Goal: Task Accomplishment & Management: Complete application form

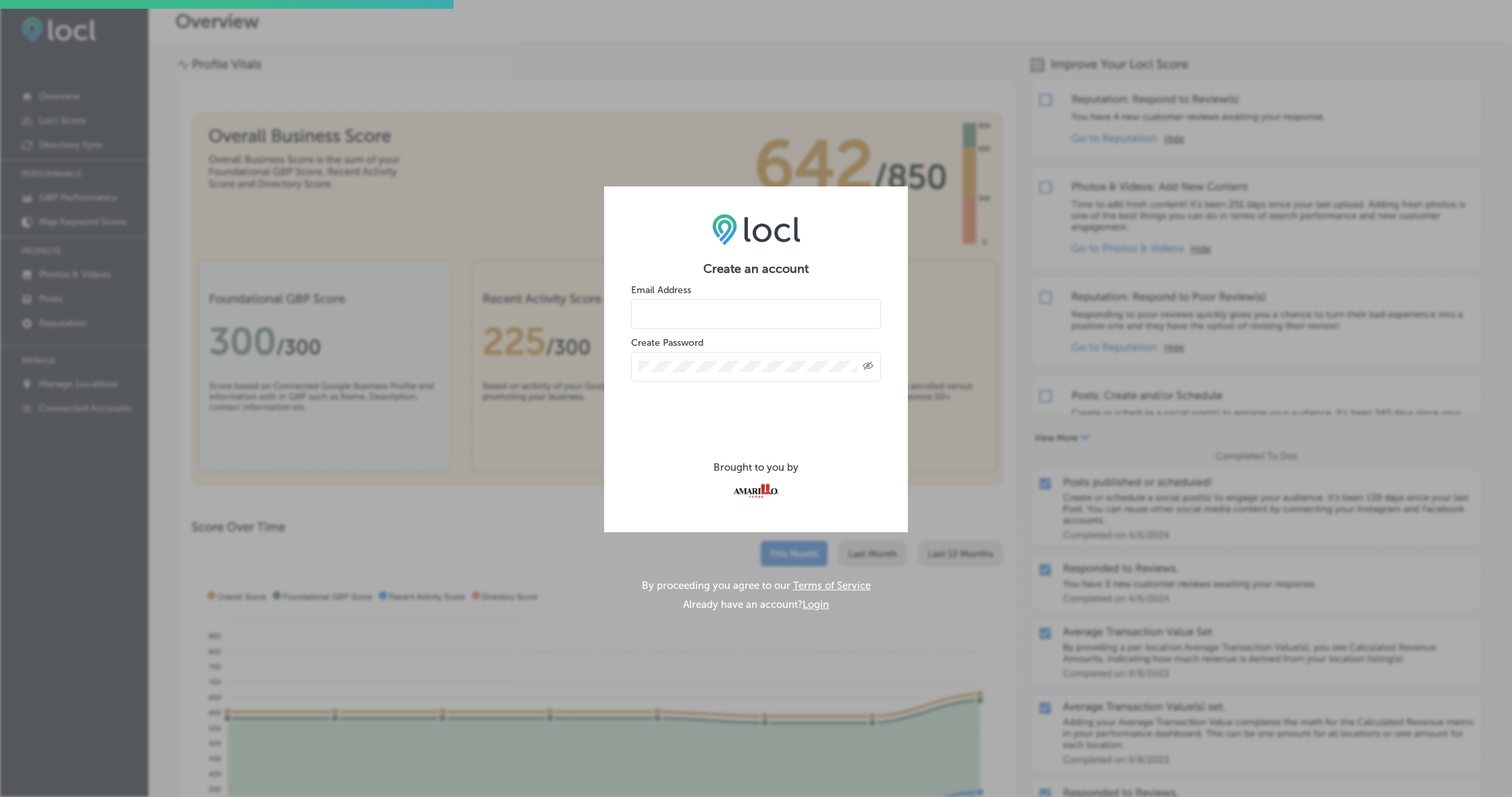
click at [712, 305] on input "email" at bounding box center [756, 313] width 250 height 29
type input "L"
drag, startPoint x: 766, startPoint y: 311, endPoint x: 543, endPoint y: 297, distance: 223.4
click at [543, 297] on div "Create an account Email Address [EMAIL_ADDRESS][DOMAIN_NAME] Create Password Cr…" at bounding box center [756, 398] width 1512 height 797
type input "[EMAIL_ADDRESS][DOMAIN_NAME]"
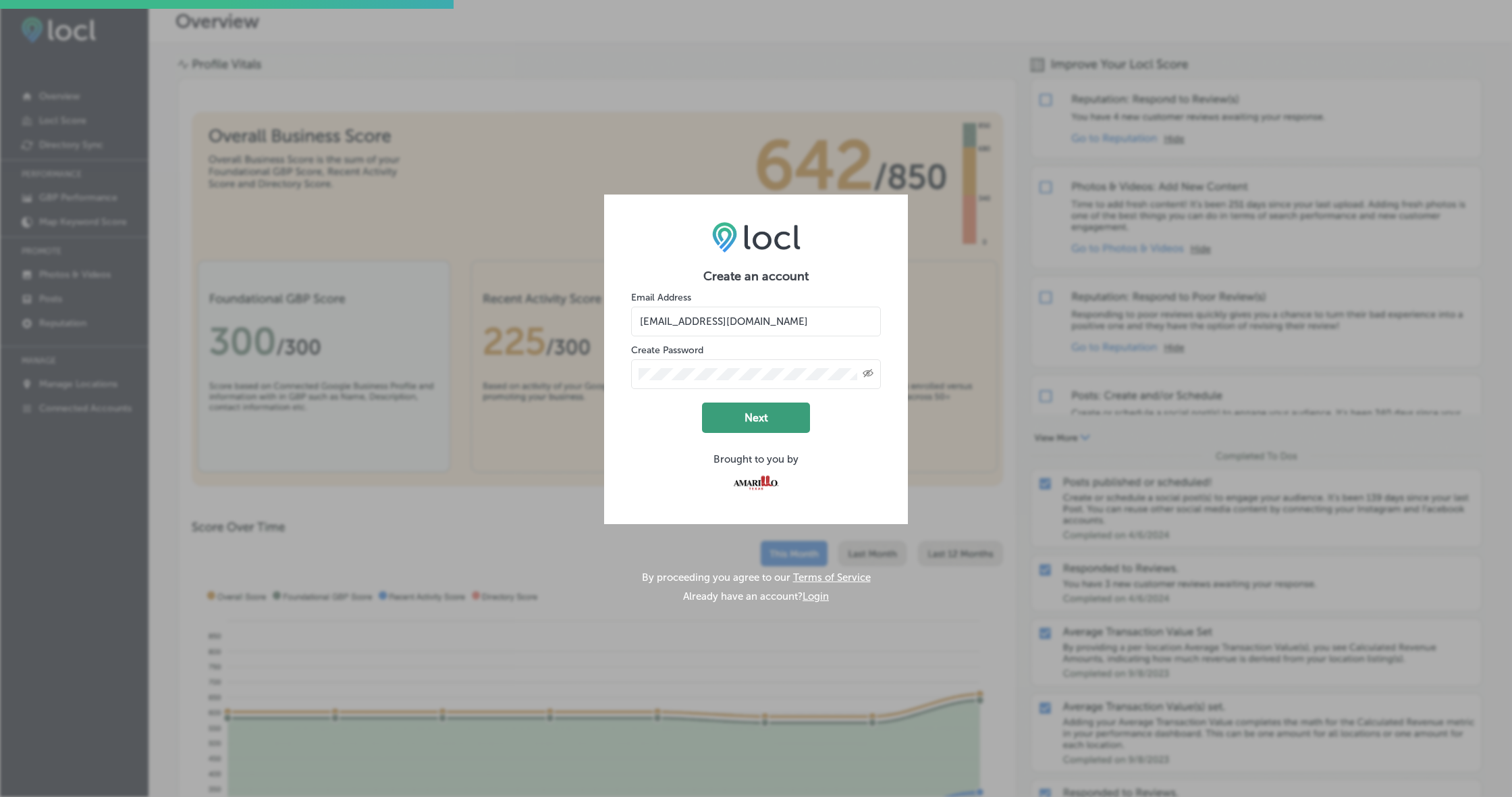
click at [765, 427] on button "Next" at bounding box center [756, 417] width 108 height 30
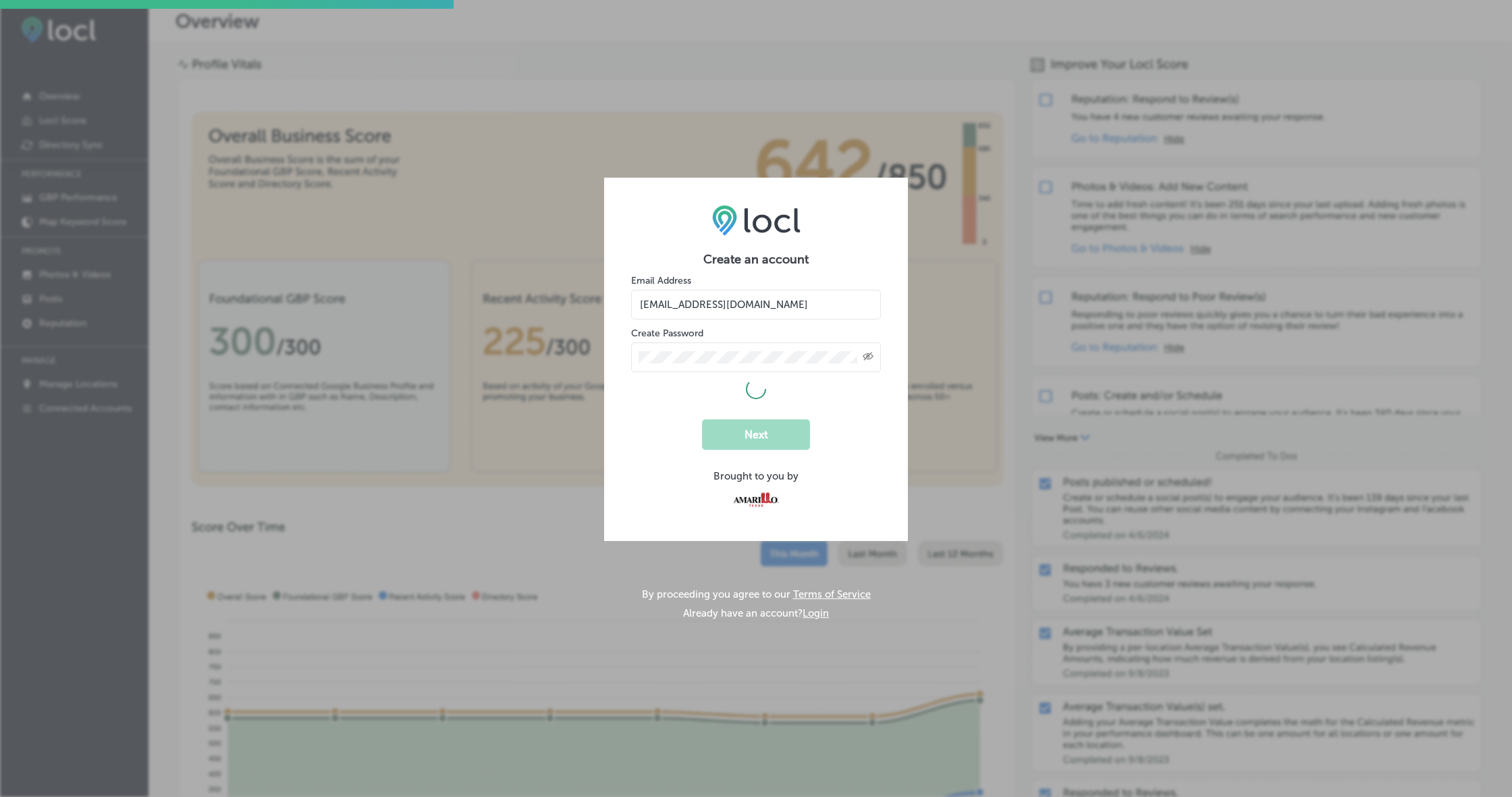
select select "US"
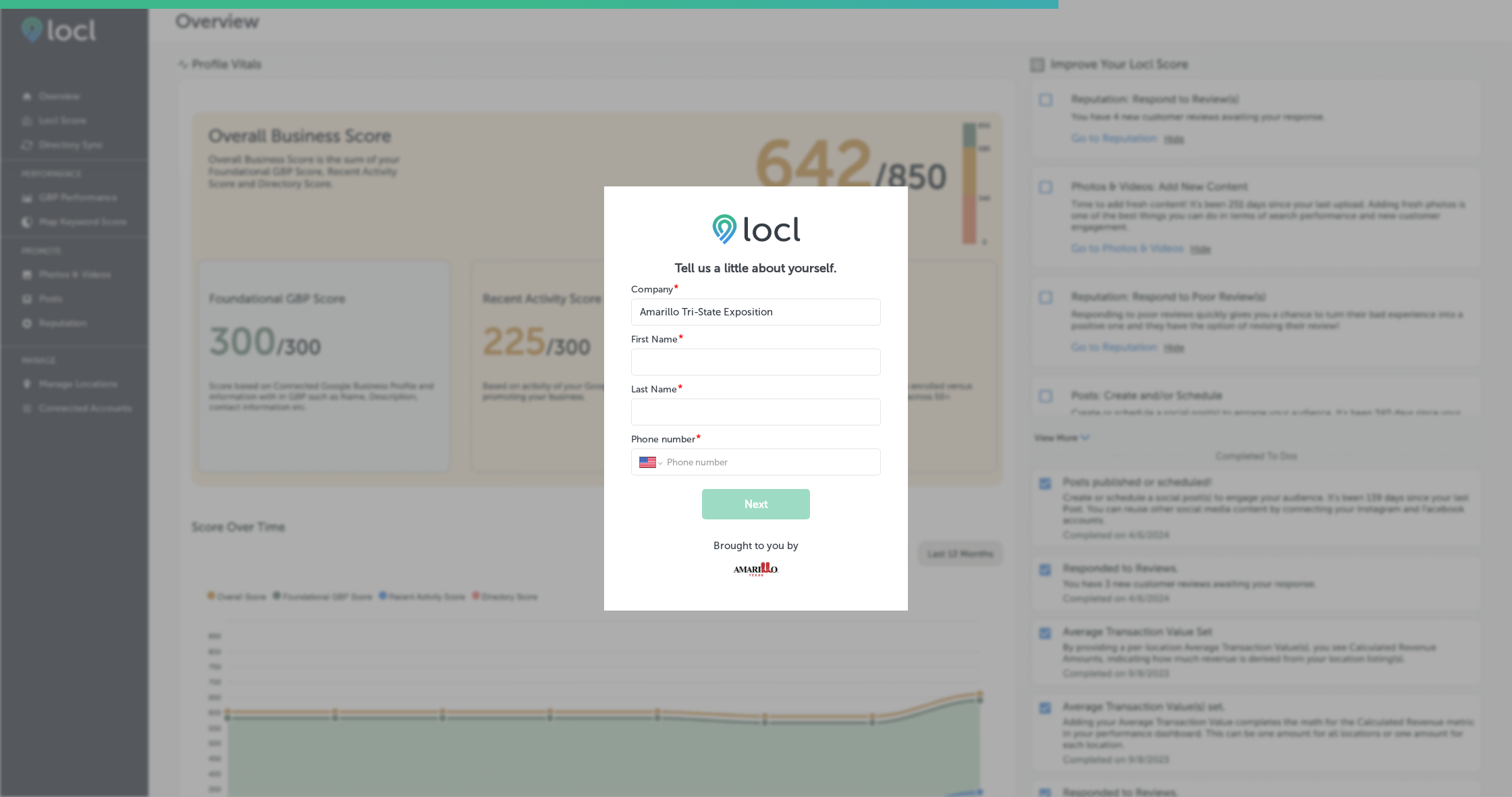
type input "Amarillo Tri-State Exposition"
type input "Lauren"
type input "[PERSON_NAME]"
select select "QA"
type input "8066908603"
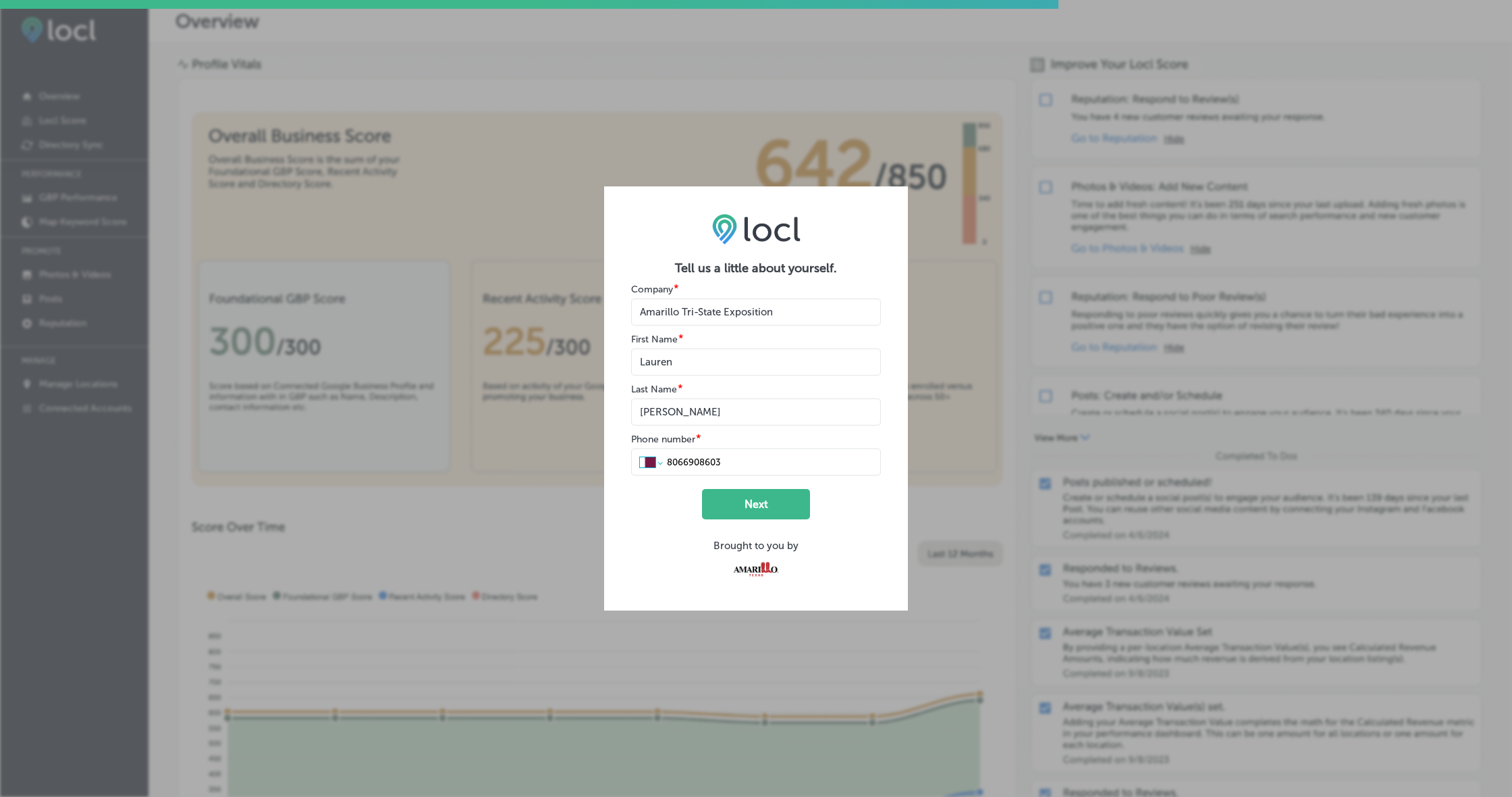
select select "US"
type input "[PHONE_NUMBER]"
click at [745, 503] on button "Next" at bounding box center [756, 504] width 108 height 30
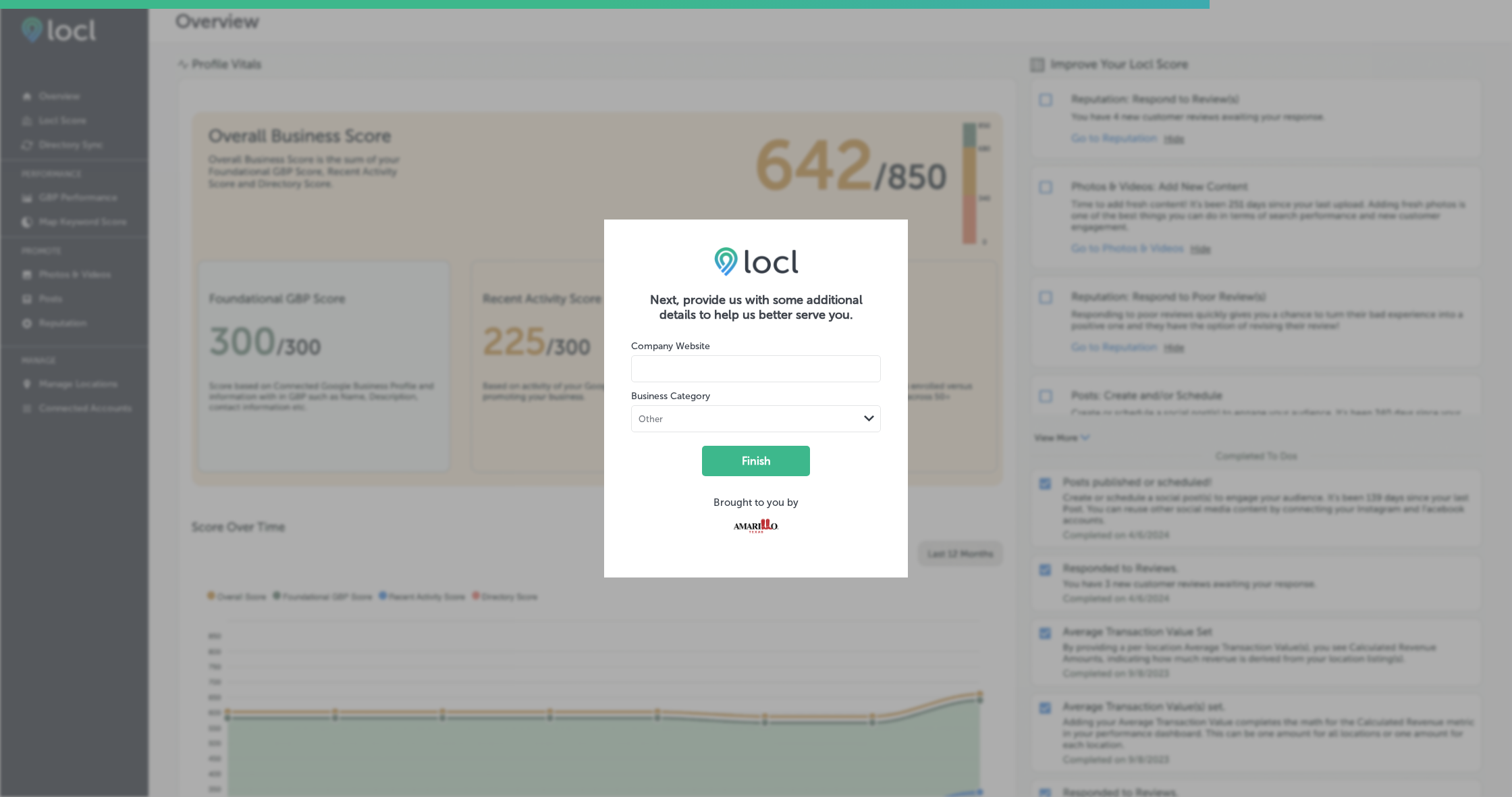
click at [742, 368] on input at bounding box center [756, 369] width 250 height 27
paste input "[URL][DOMAIN_NAME]"
drag, startPoint x: 671, startPoint y: 368, endPoint x: 614, endPoint y: 366, distance: 57.0
click at [618, 367] on div "Next, provide us with some additional details to help us better serve you. Comp…" at bounding box center [756, 398] width 304 height 358
type input "[DOMAIN_NAME]"
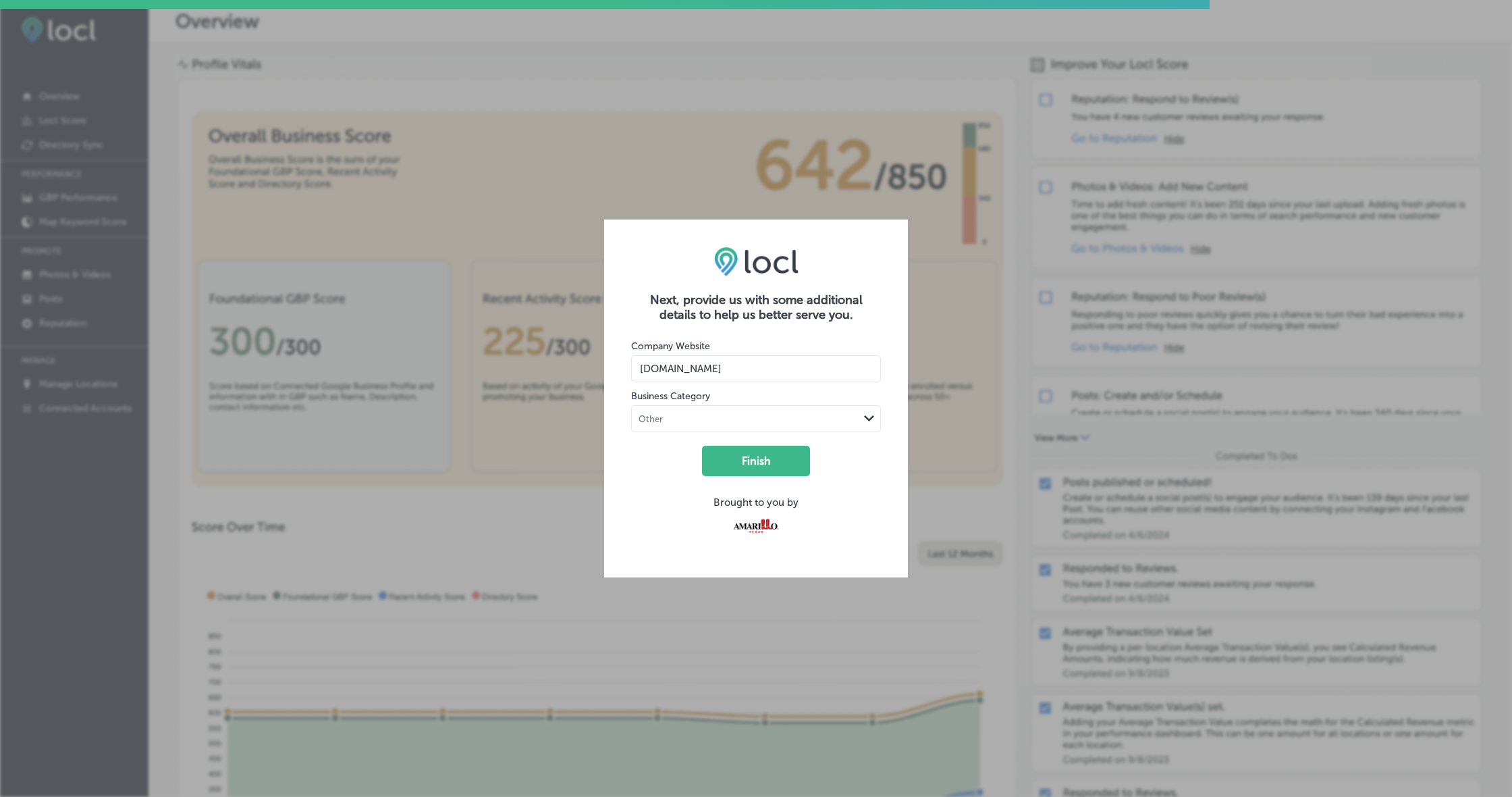
click at [710, 419] on div "Other" at bounding box center [745, 418] width 227 height 13
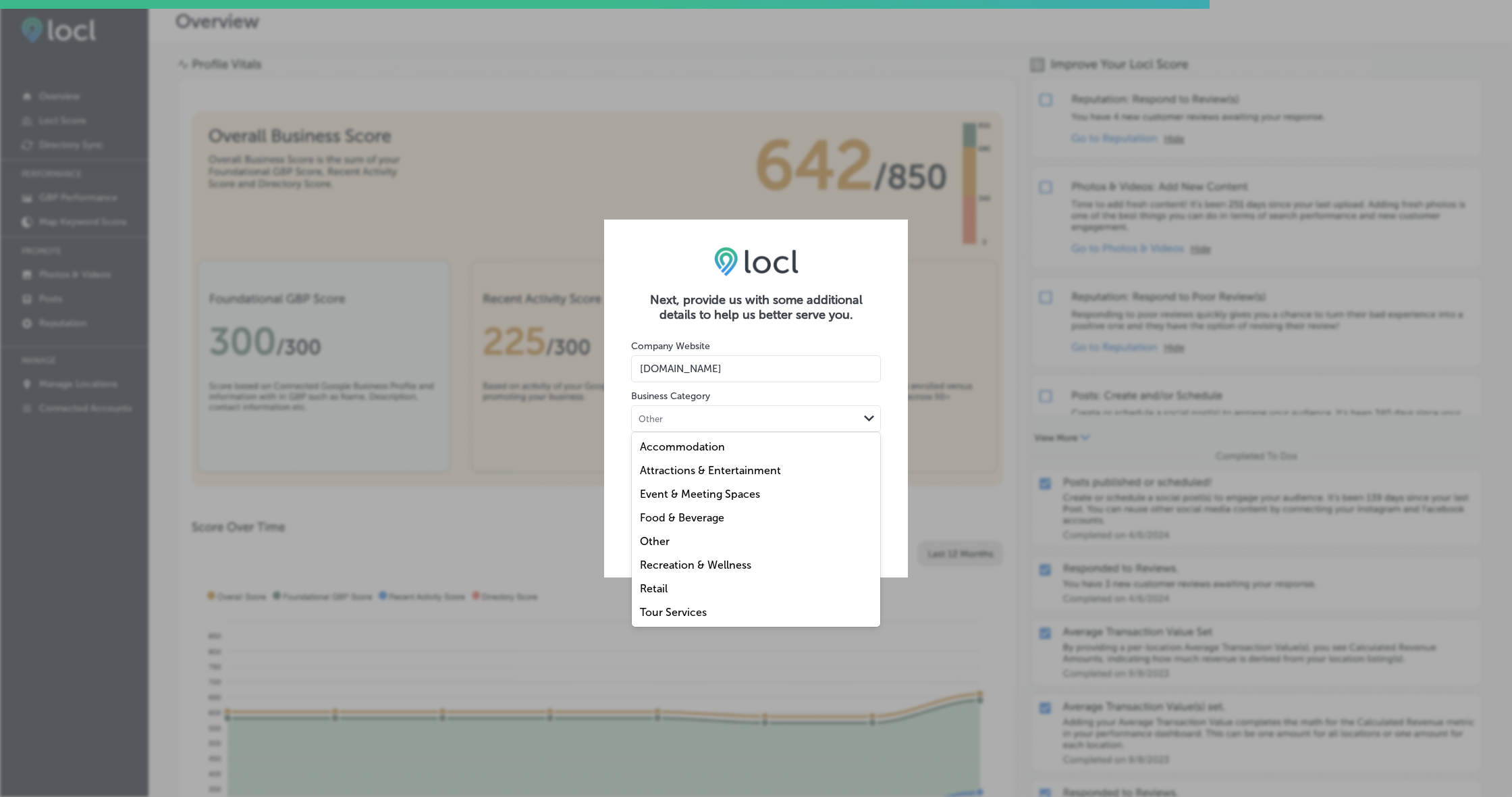
click at [741, 475] on label "Attractions & Entertainment" at bounding box center [710, 470] width 141 height 13
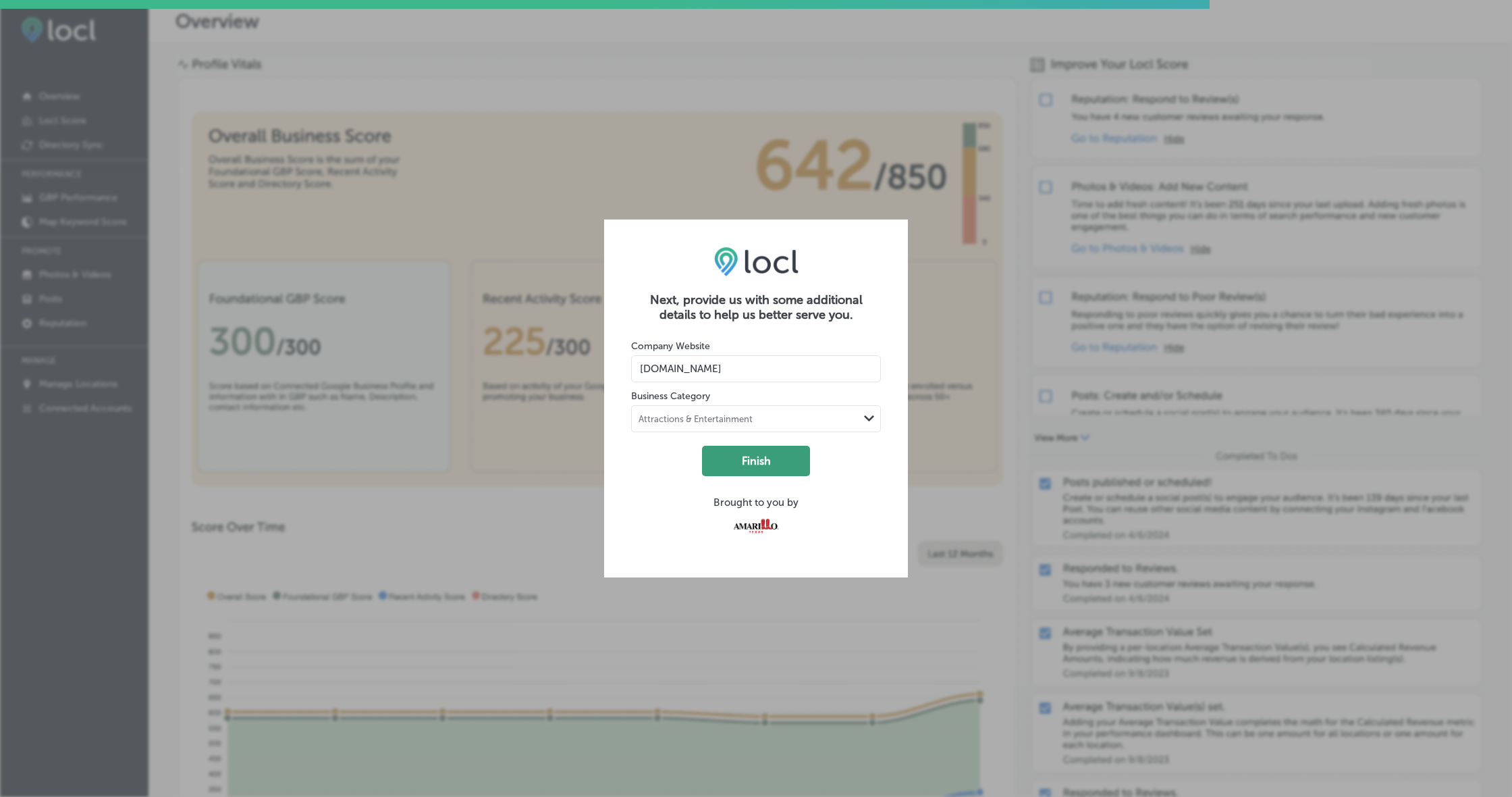
click at [760, 460] on button "Finish" at bounding box center [756, 461] width 108 height 30
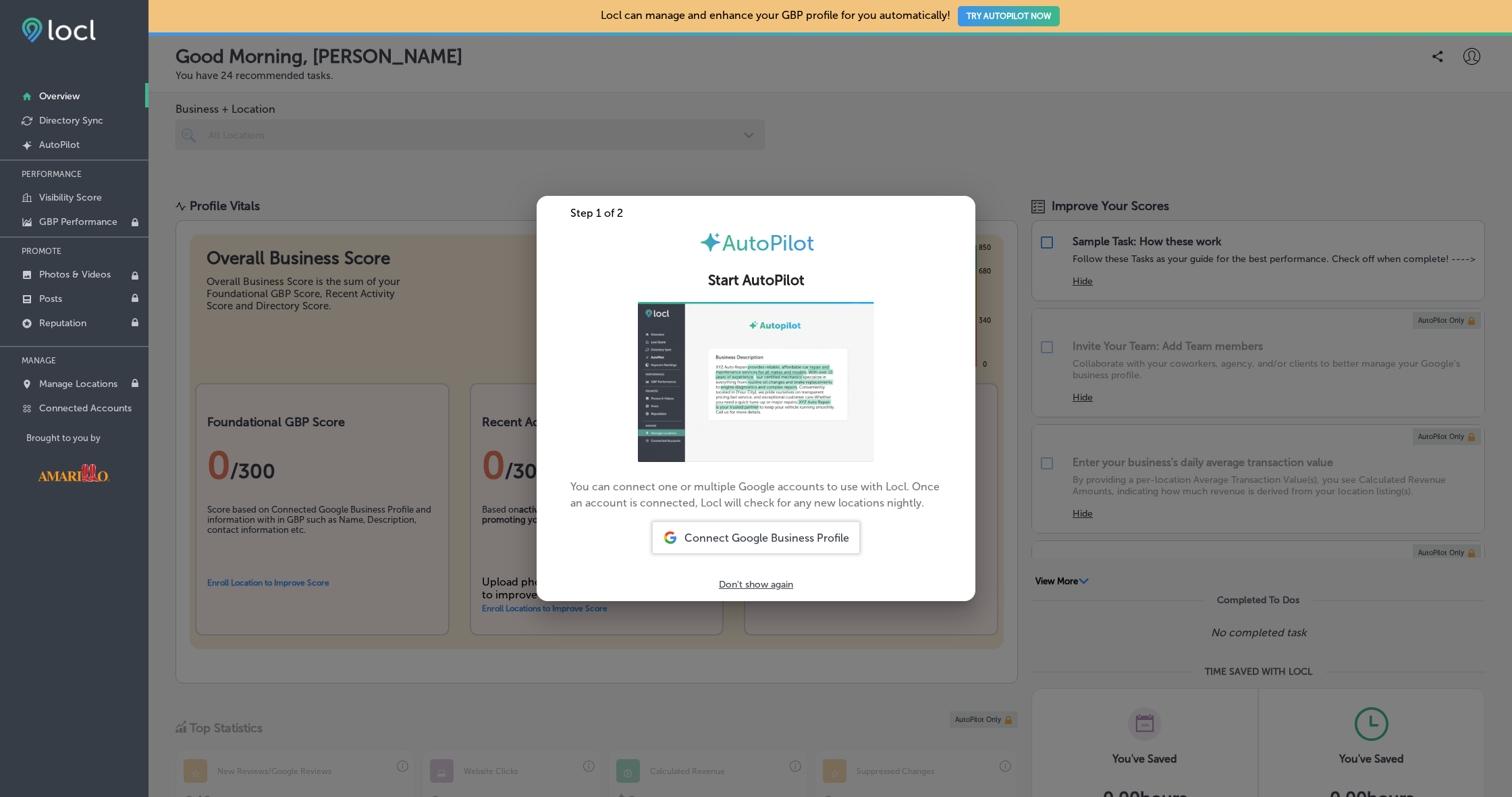
click at [780, 531] on span "Connect Google Business Profile" at bounding box center [767, 538] width 165 height 13
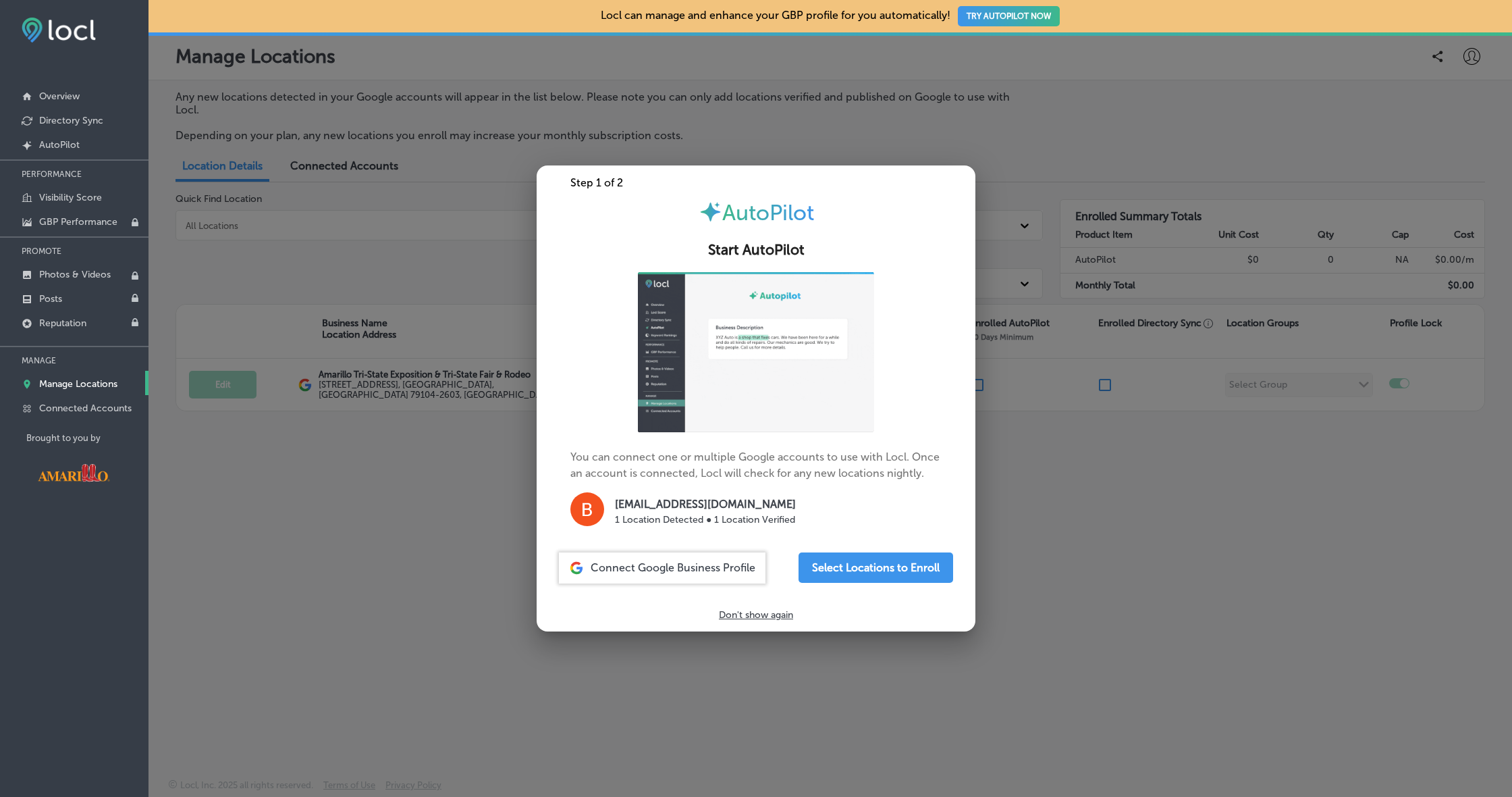
click at [695, 574] on div "Connect Google Business Profile" at bounding box center [662, 568] width 207 height 31
click at [860, 567] on button "Select Locations to Enroll" at bounding box center [875, 568] width 155 height 30
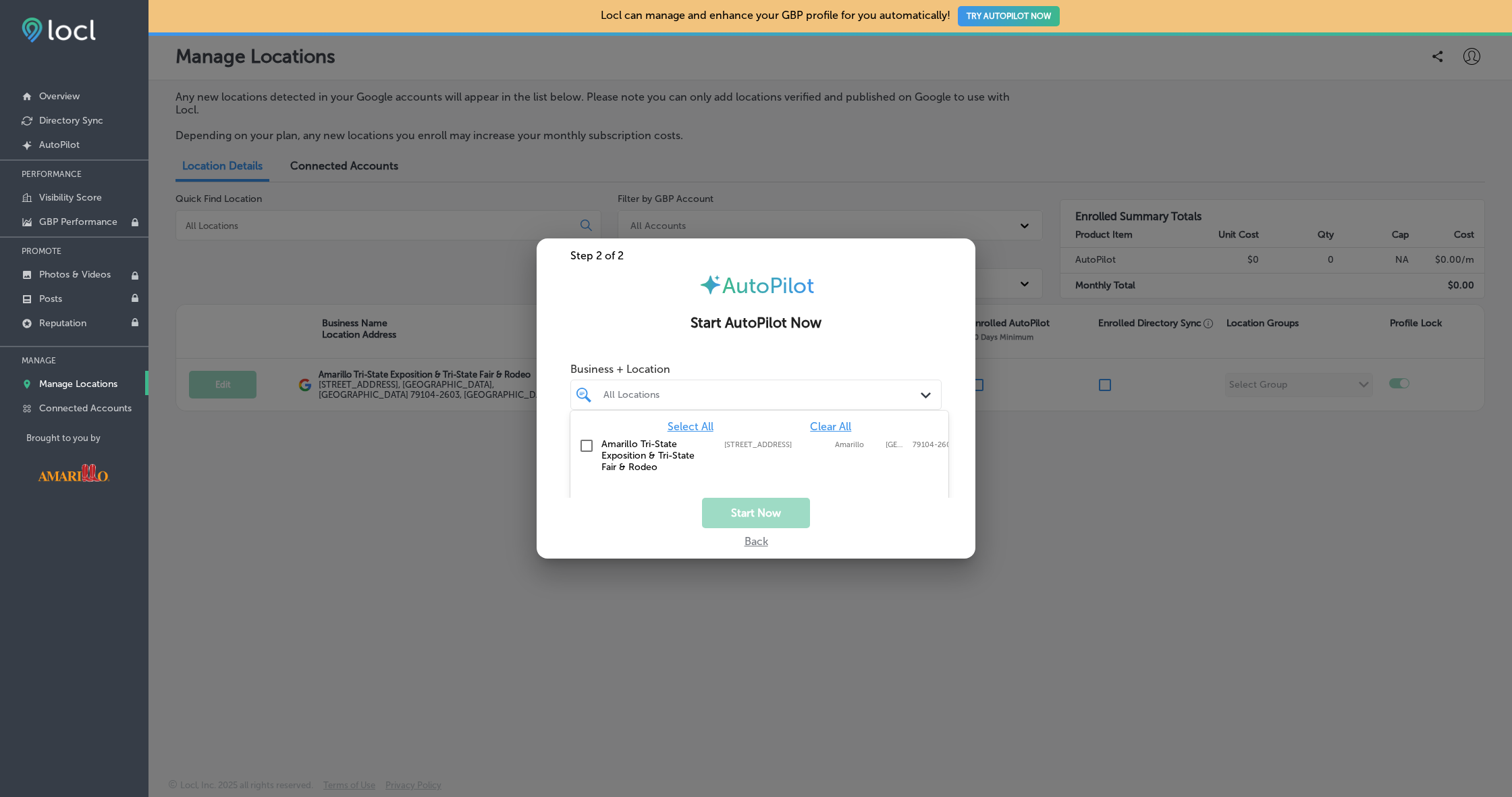
click at [718, 400] on div "All Locations" at bounding box center [763, 394] width 319 height 11
click at [590, 443] on input "checkbox" at bounding box center [587, 446] width 16 height 16
click at [783, 512] on button "Start Now" at bounding box center [756, 513] width 108 height 30
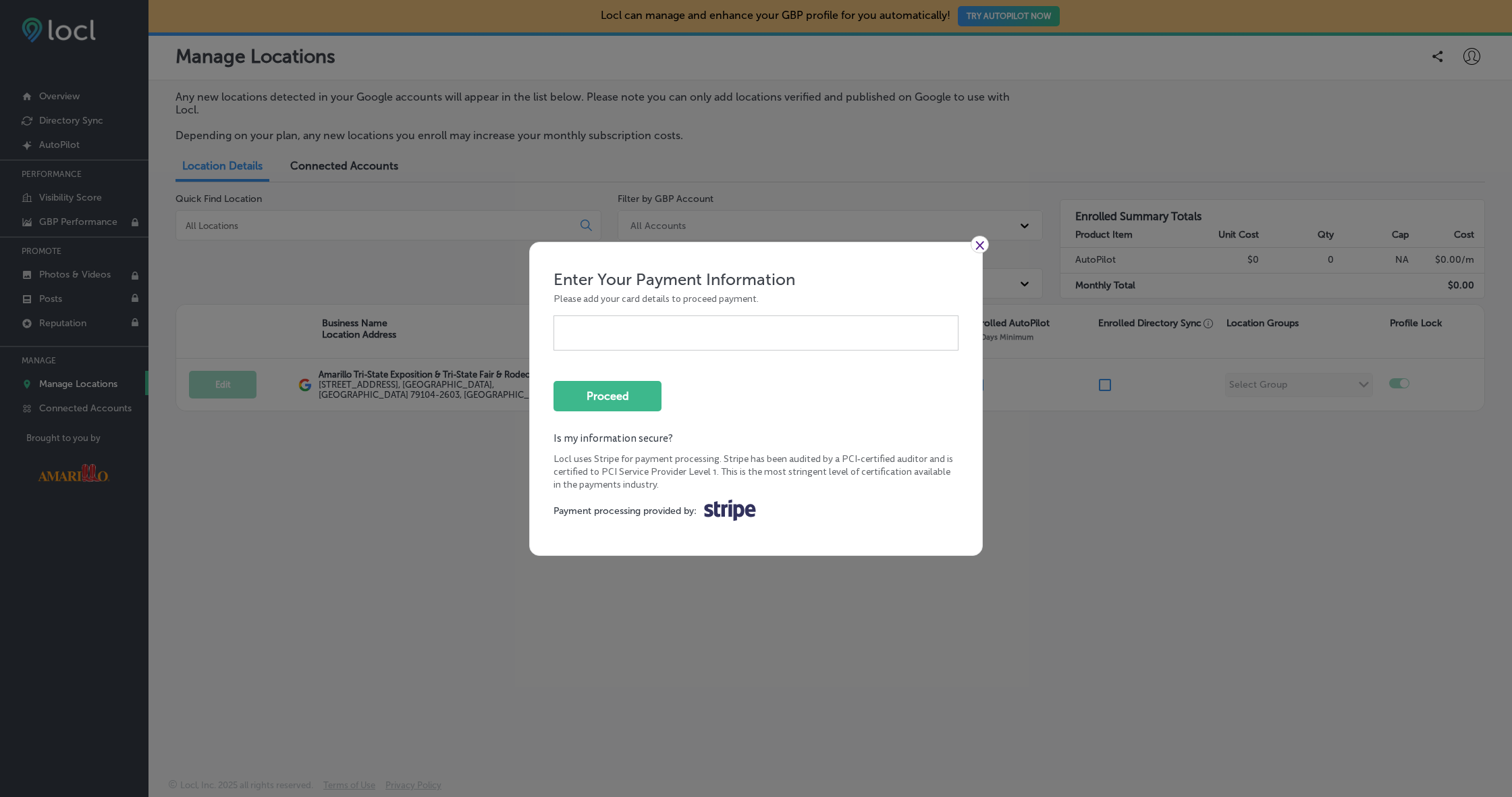
click at [982, 253] on link "×" at bounding box center [979, 244] width 18 height 17
